Goal: Task Accomplishment & Management: Manage account settings

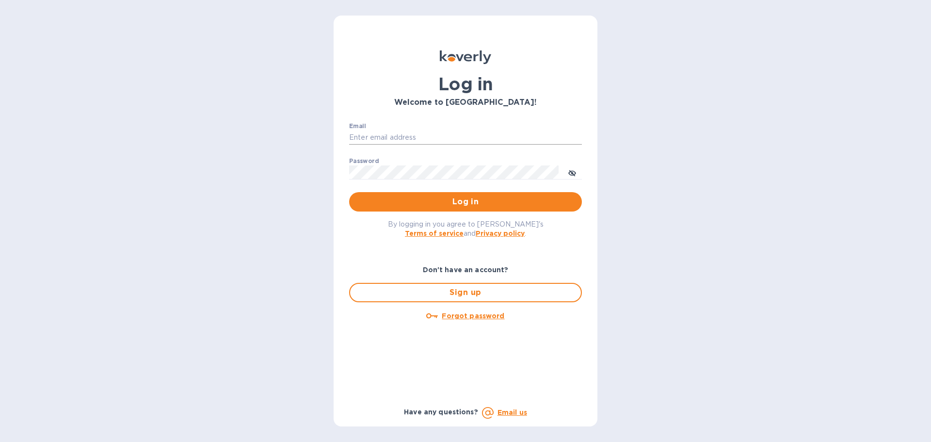
click at [582, 137] on div at bounding box center [582, 137] width 0 height 0
type input "[EMAIL_ADDRESS][DOMAIN_NAME]"
click at [437, 202] on span "Log in" at bounding box center [465, 202] width 217 height 12
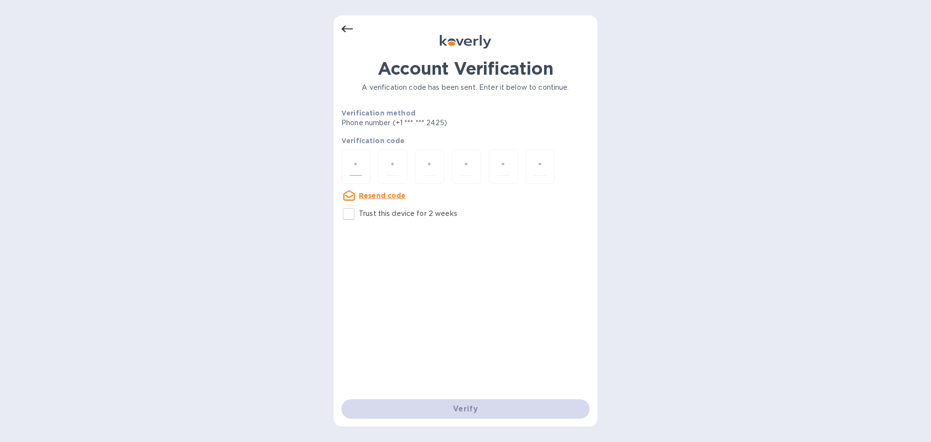
click at [360, 166] on input "number" at bounding box center [356, 167] width 13 height 18
type input "5"
type input "8"
type input "0"
type input "3"
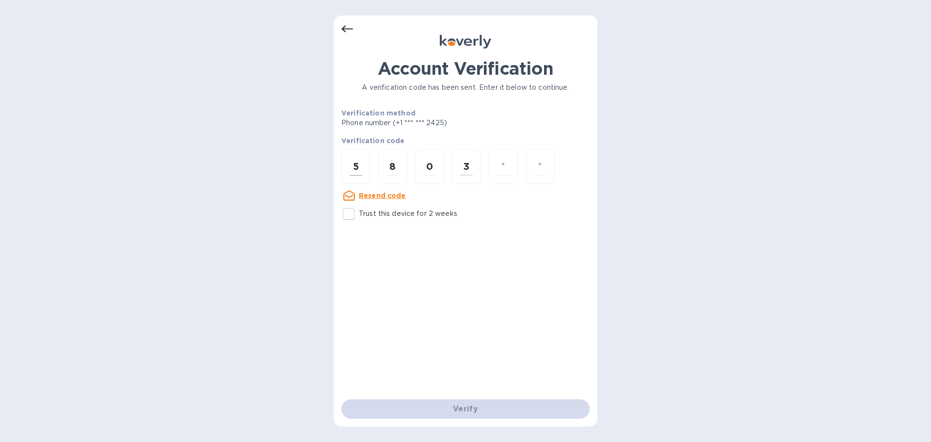
type input "2"
type input "7"
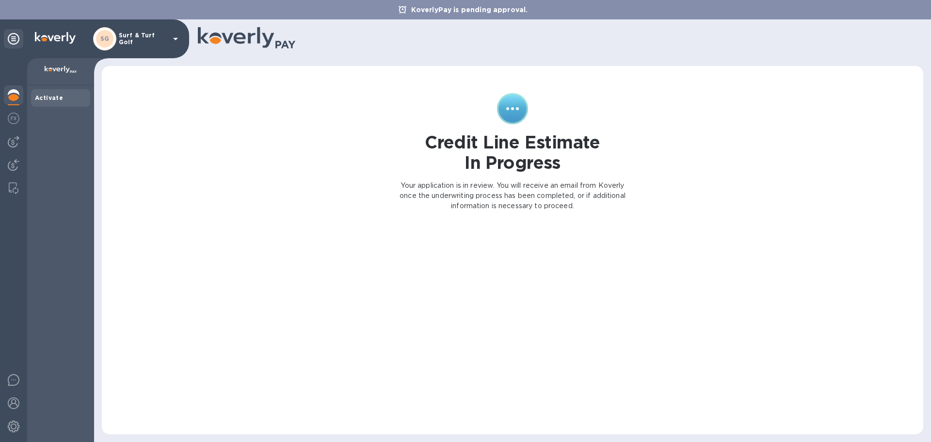
click at [63, 96] on div "Activate" at bounding box center [60, 98] width 51 height 10
click at [66, 68] on img at bounding box center [61, 70] width 32 height 8
click at [228, 199] on div "Credit Line Estimate In Progress Your application is in review. You will receiv…" at bounding box center [513, 250] width 802 height 349
click at [9, 114] on img at bounding box center [14, 119] width 12 height 12
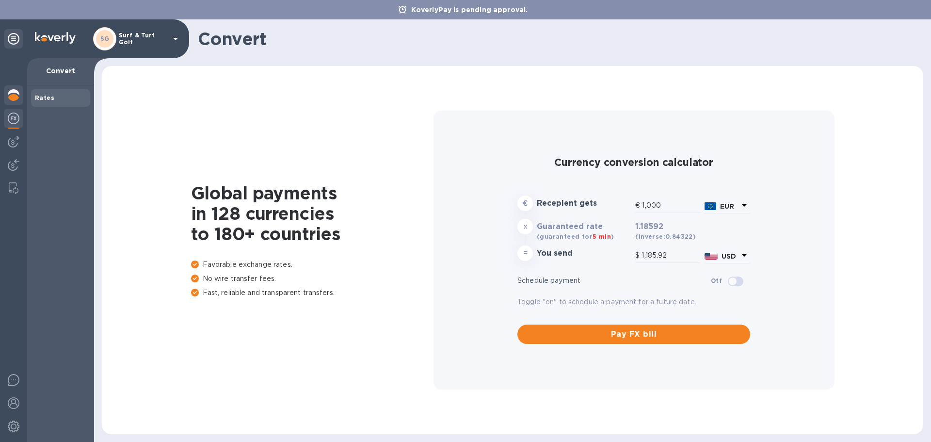
click at [9, 97] on img at bounding box center [14, 95] width 12 height 12
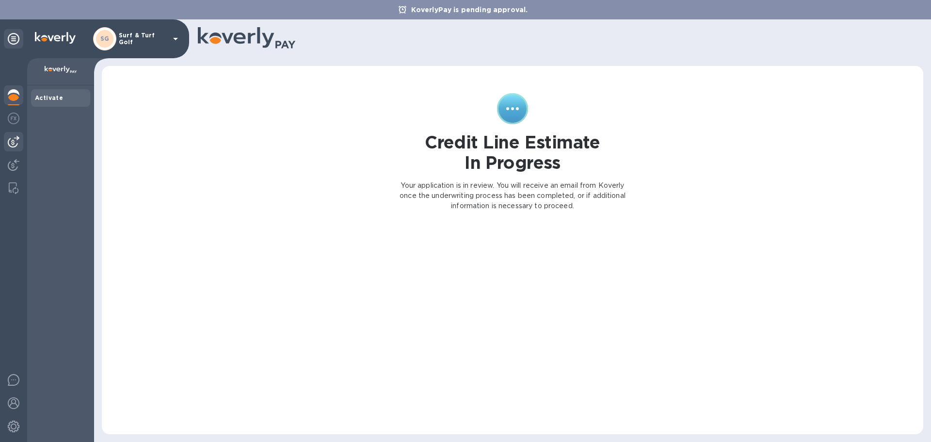
click at [11, 137] on img at bounding box center [14, 142] width 12 height 12
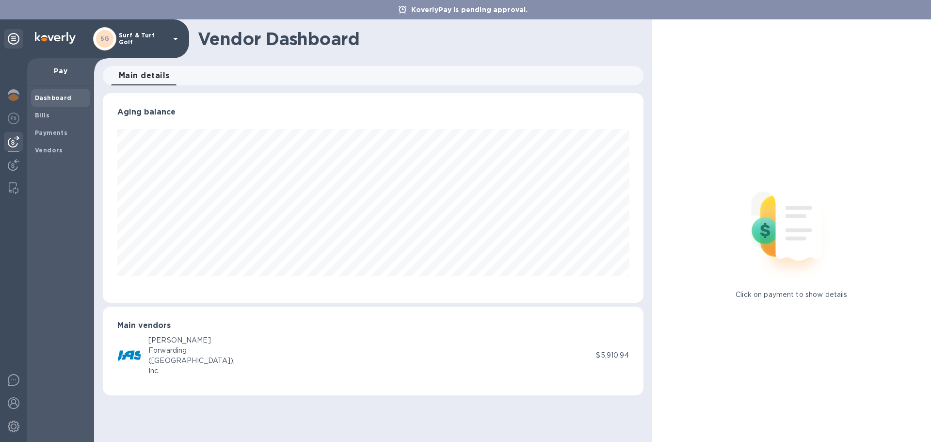
scroll to position [210, 540]
click at [59, 122] on div "Bills" at bounding box center [60, 115] width 59 height 17
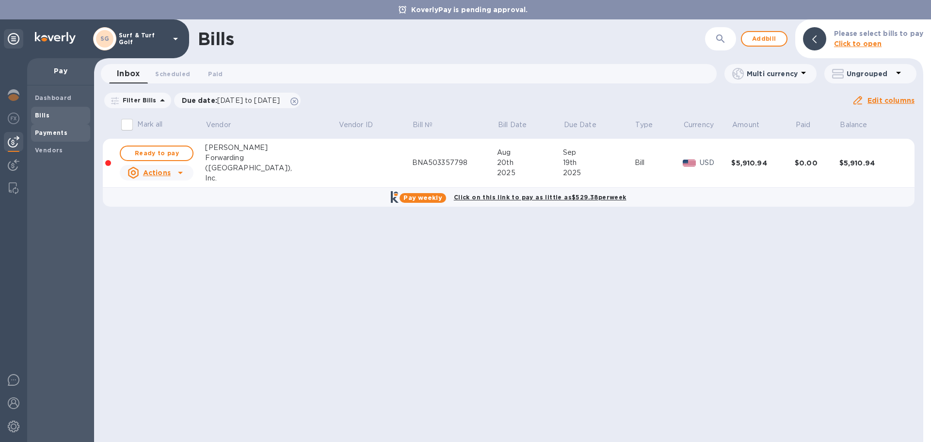
click at [57, 134] on b "Payments" at bounding box center [51, 132] width 32 height 7
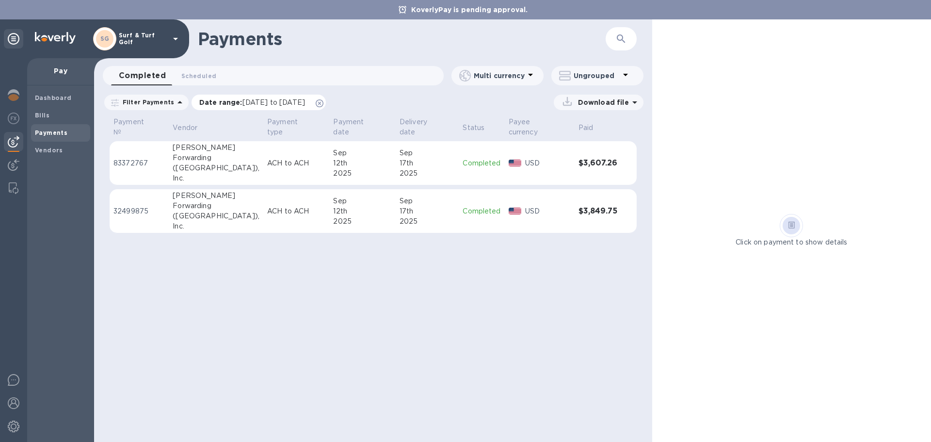
click at [264, 102] on span "[DATE] to [DATE]" at bounding box center [274, 102] width 63 height 8
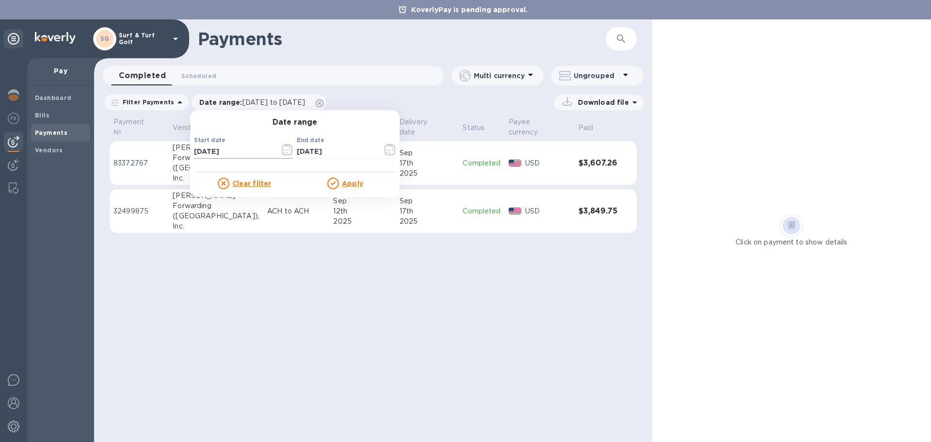
click at [282, 150] on icon "button" at bounding box center [287, 150] width 11 height 12
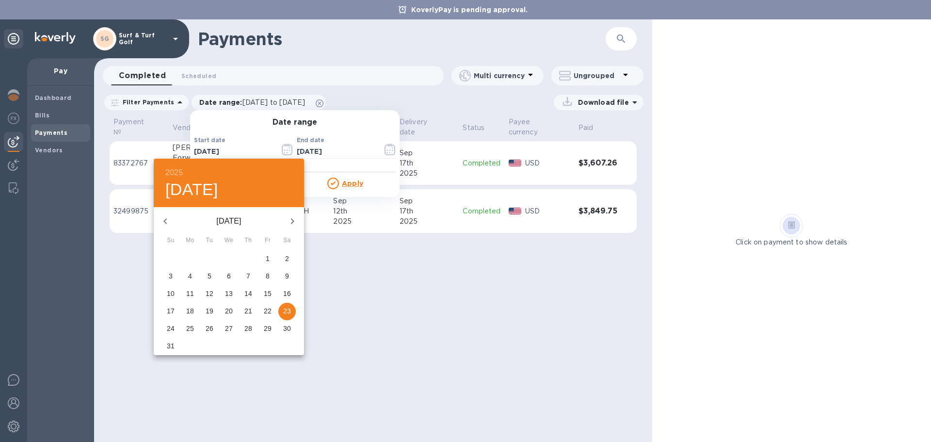
click at [165, 221] on icon "button" at bounding box center [164, 221] width 3 height 6
click at [164, 255] on span "1" at bounding box center [170, 259] width 17 height 10
type input "[DATE]"
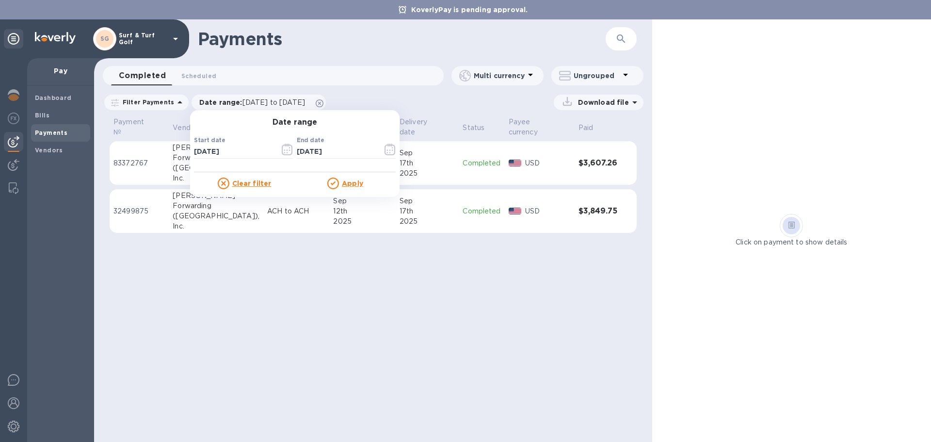
click at [342, 181] on u "Apply" at bounding box center [352, 183] width 21 height 8
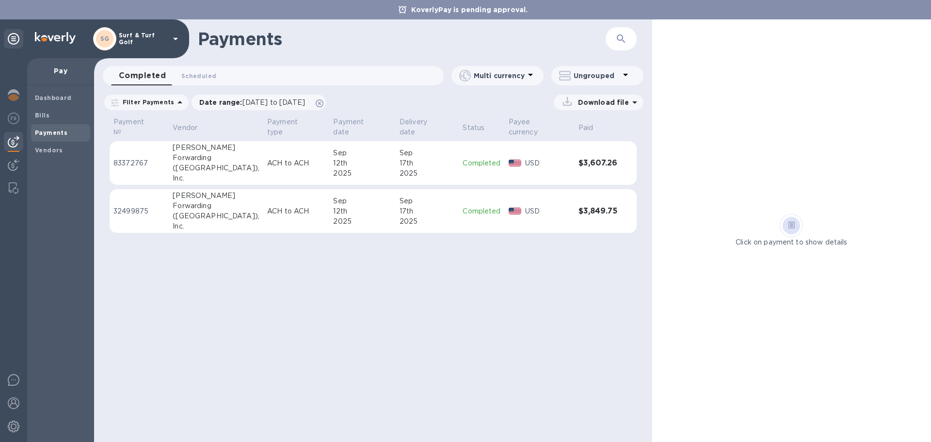
click at [591, 106] on p "Download file" at bounding box center [601, 102] width 55 height 10
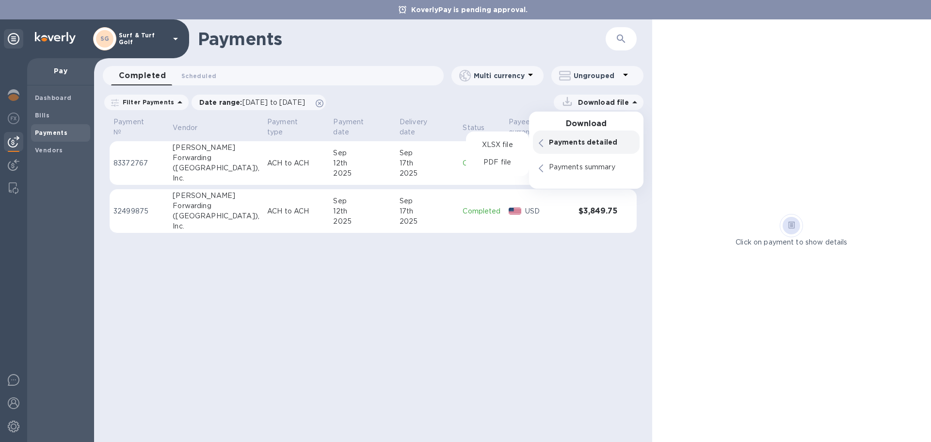
click at [556, 148] on div "Payments detailed" at bounding box center [591, 142] width 89 height 14
click at [496, 160] on p "PDF file" at bounding box center [497, 163] width 29 height 10
click at [376, 49] on h1 "Payments" at bounding box center [402, 39] width 408 height 20
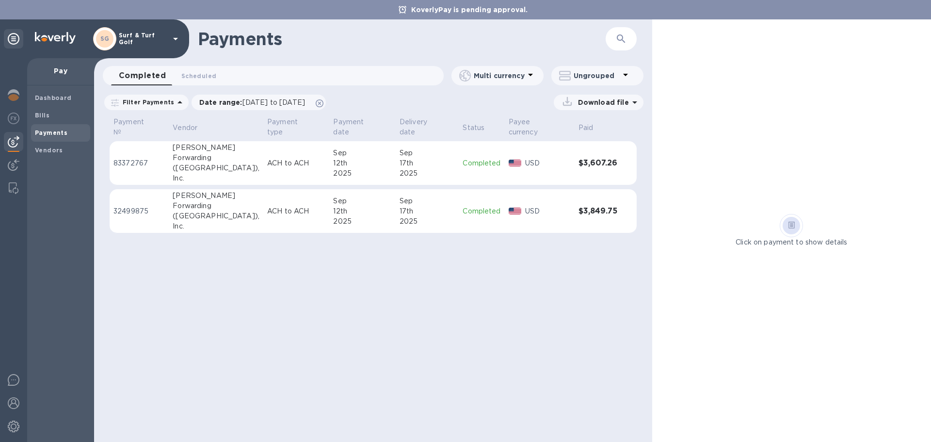
click at [339, 304] on div "Payments ​ Completed 0 Scheduled 0 Multi currency Ungrouped Filter Payments Dat…" at bounding box center [373, 230] width 558 height 422
